Goal: Information Seeking & Learning: Learn about a topic

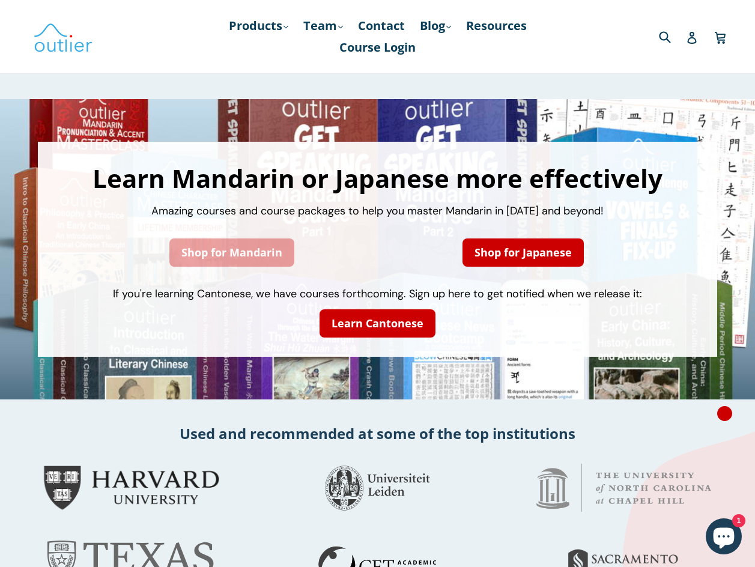
click at [229, 254] on link "Shop for Mandarin" at bounding box center [231, 253] width 125 height 28
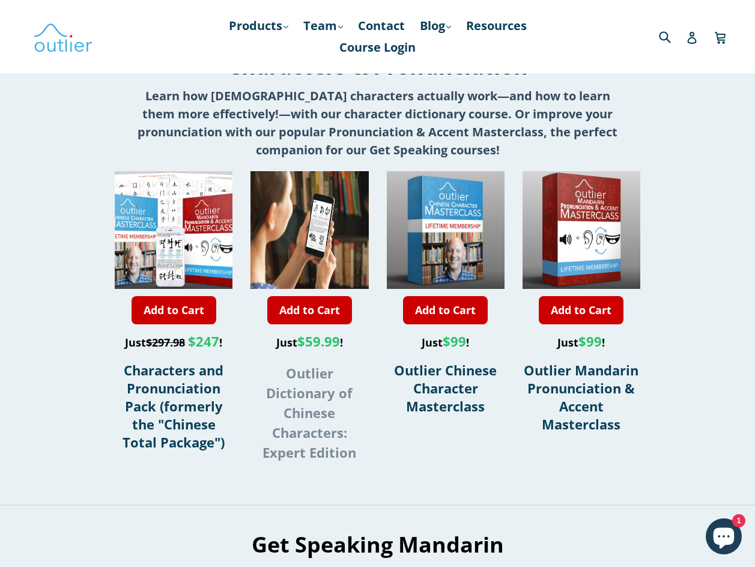
scroll to position [361, 0]
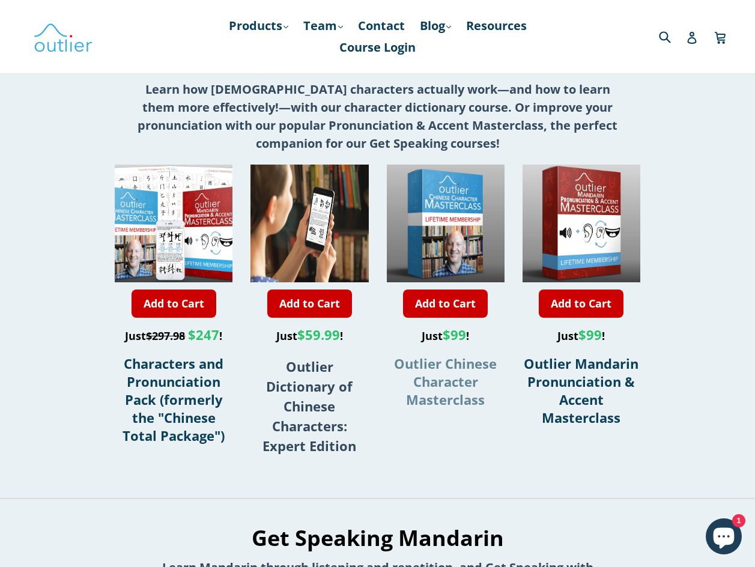
click at [439, 377] on span "Outlier Chinese Character Masterclass" at bounding box center [445, 382] width 103 height 54
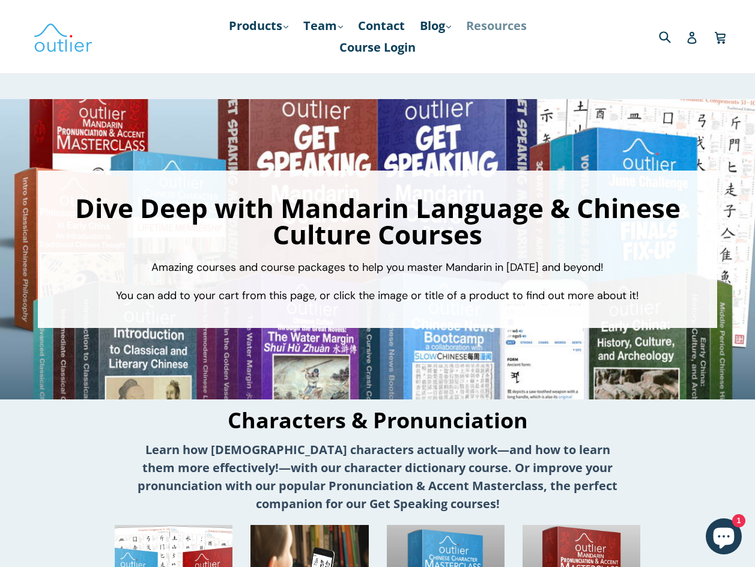
click at [511, 23] on link "Resources" at bounding box center [496, 26] width 73 height 22
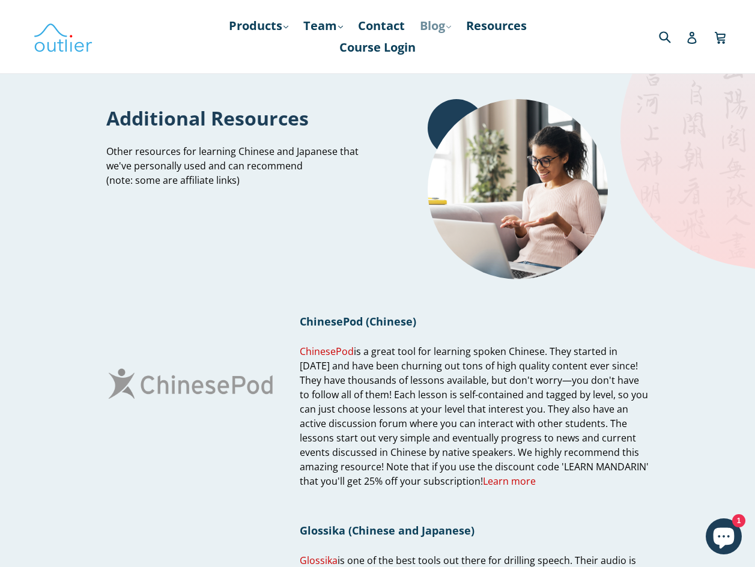
click at [436, 25] on link "Blog .cls-1{fill:#231f20} expand" at bounding box center [435, 26] width 43 height 22
click at [454, 59] on link "Chinese" at bounding box center [460, 58] width 73 height 23
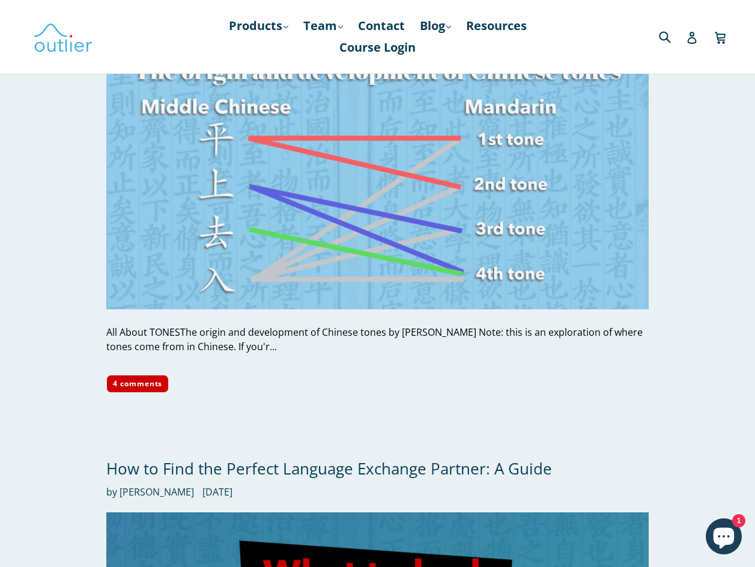
scroll to position [2163, 0]
